Goal: Task Accomplishment & Management: Complete application form

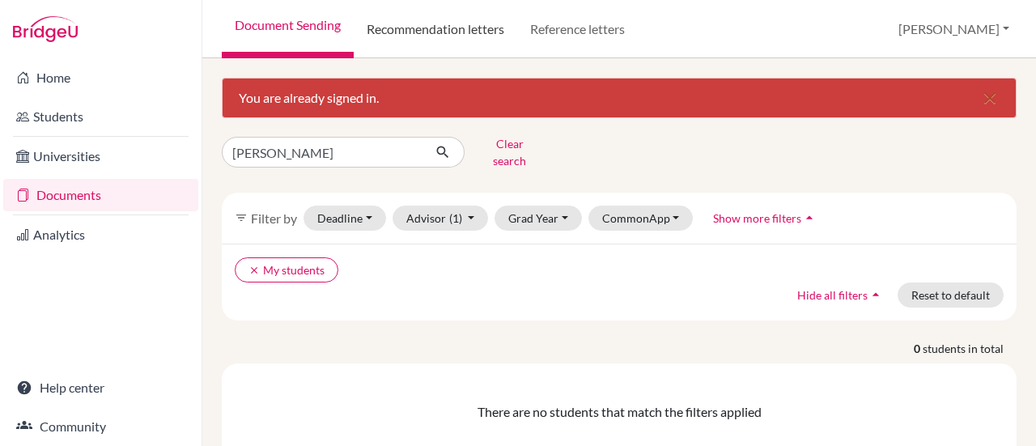
click at [470, 27] on link "Recommendation letters" at bounding box center [435, 29] width 163 height 58
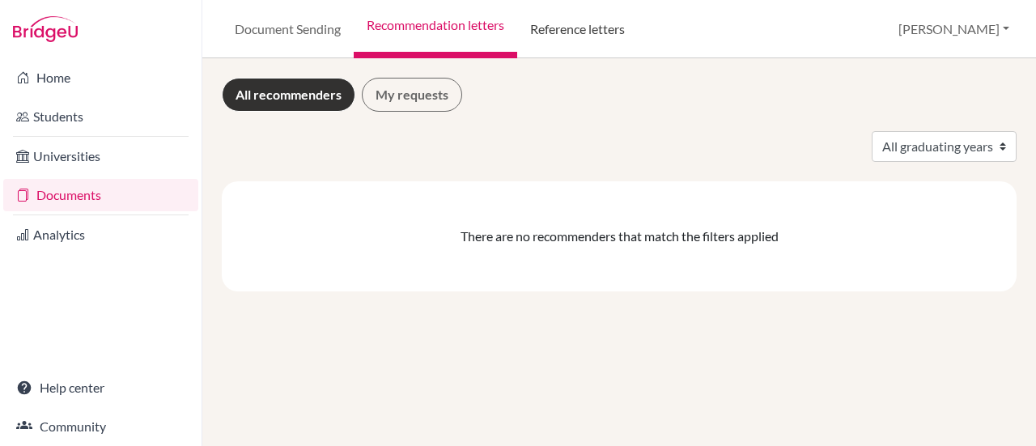
click at [585, 30] on link "Reference letters" at bounding box center [577, 29] width 121 height 58
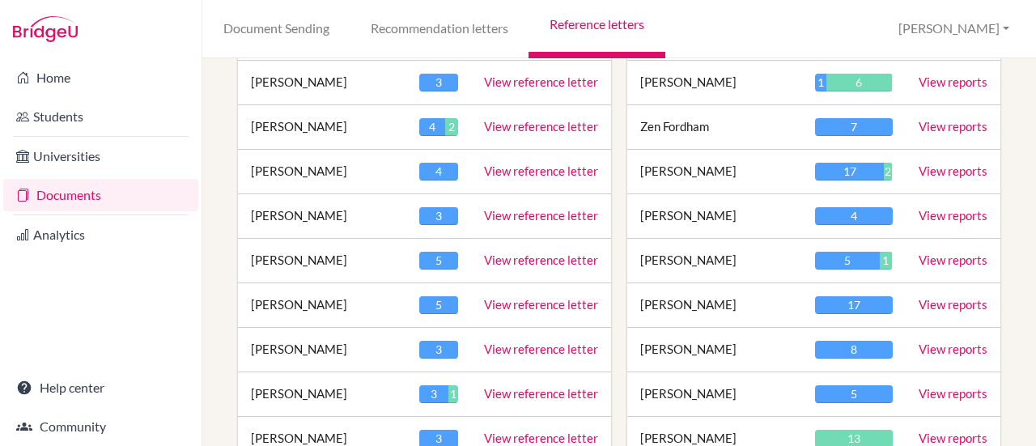
scroll to position [340, 0]
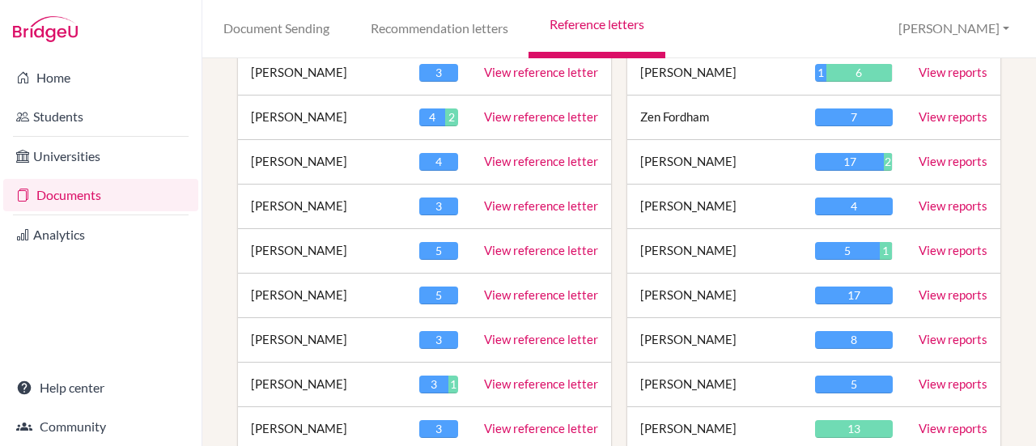
click at [843, 248] on div "5" at bounding box center [847, 251] width 64 height 18
click at [922, 244] on link "View reports" at bounding box center [953, 250] width 69 height 15
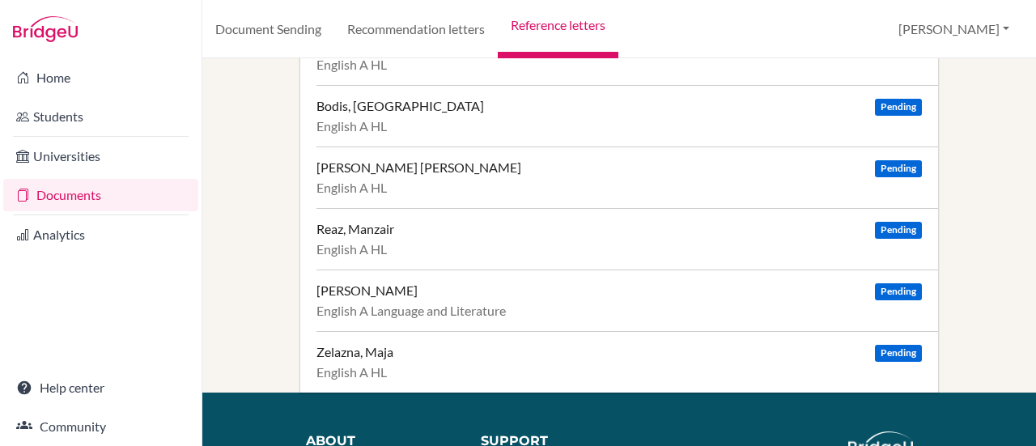
scroll to position [136, 0]
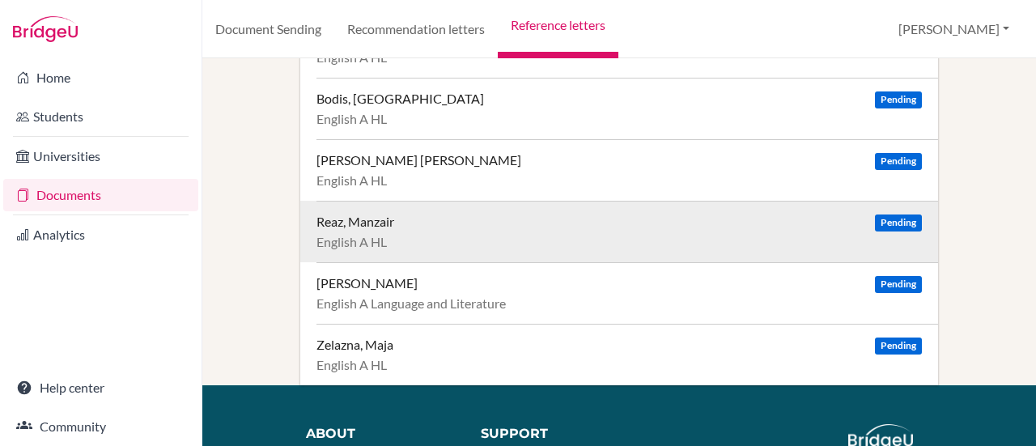
click at [878, 216] on span "Pending" at bounding box center [898, 222] width 47 height 17
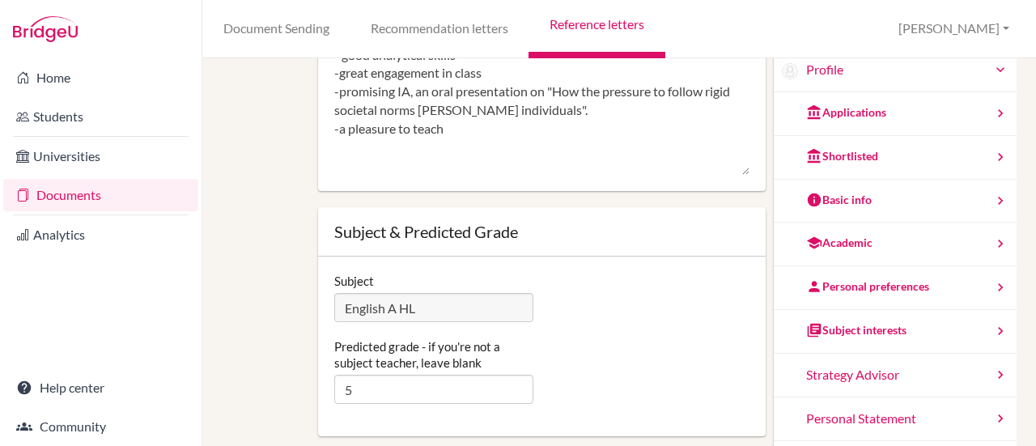
scroll to position [270, 0]
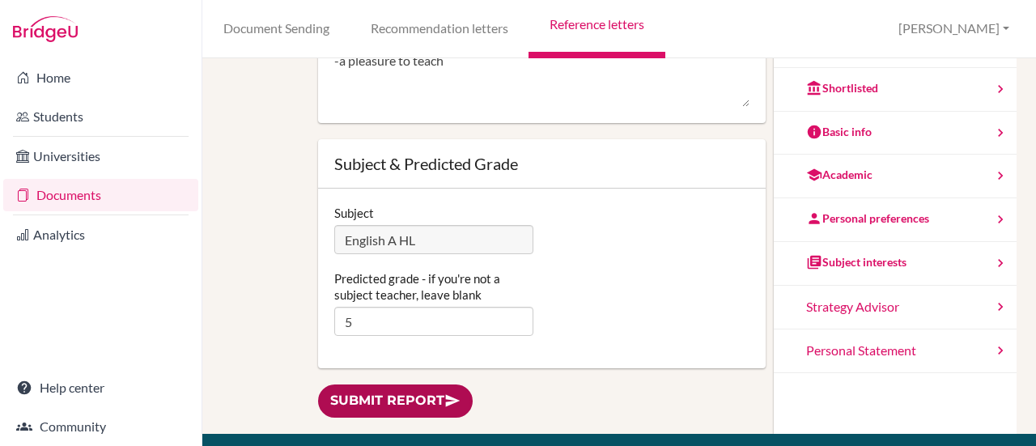
click at [359, 401] on link "Submit report" at bounding box center [395, 400] width 155 height 33
